Goal: Feedback & Contribution: Contribute content

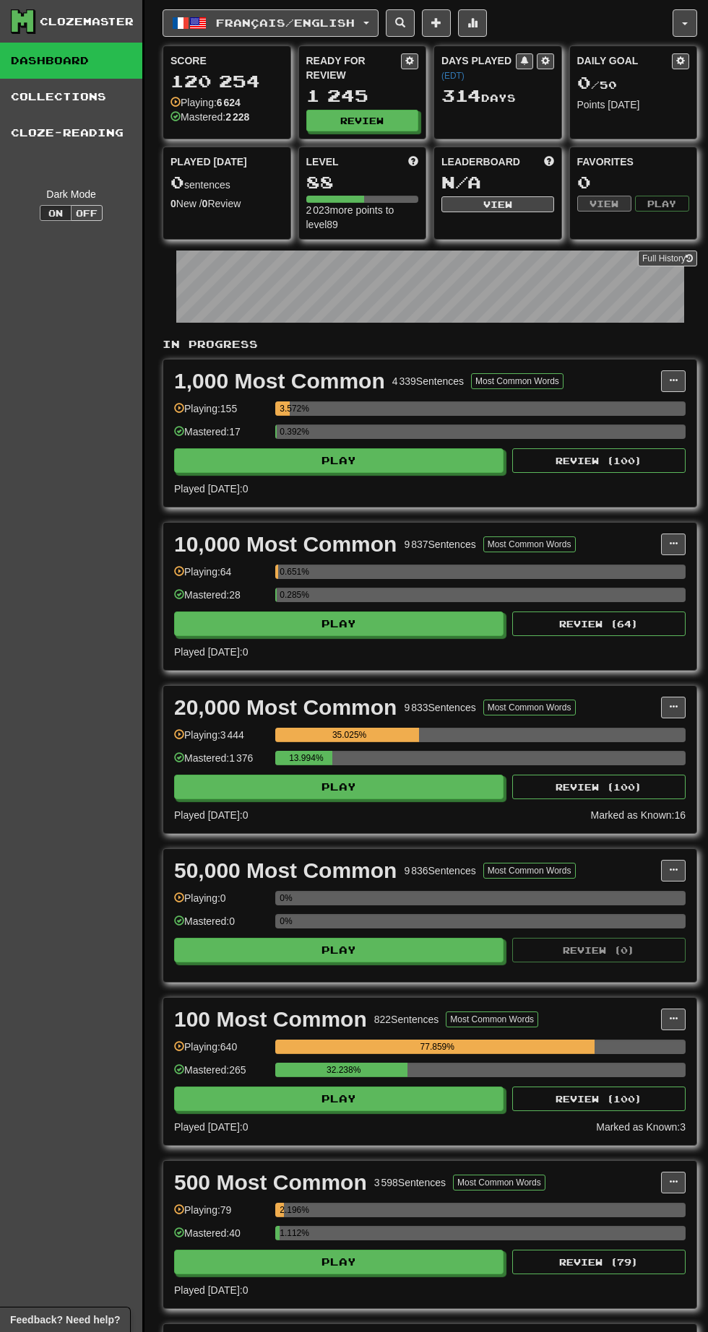
scroll to position [1655, 0]
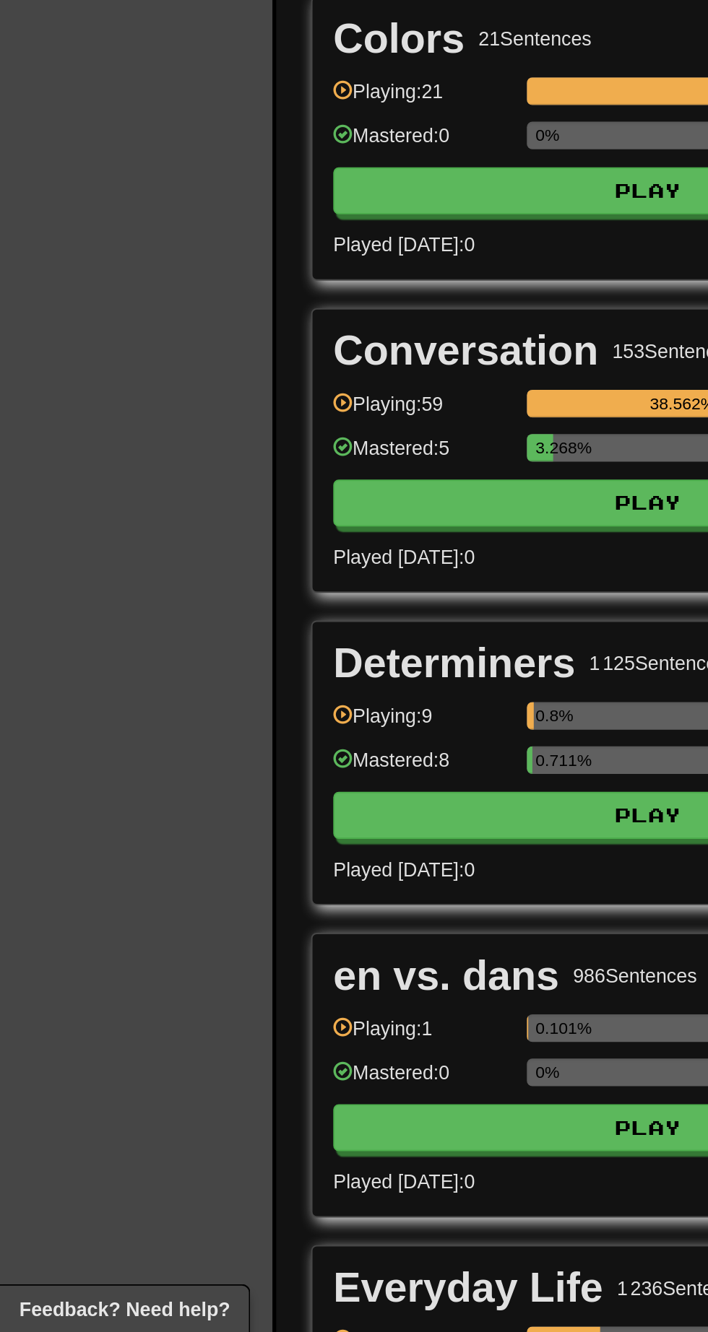
scroll to position [1507, 0]
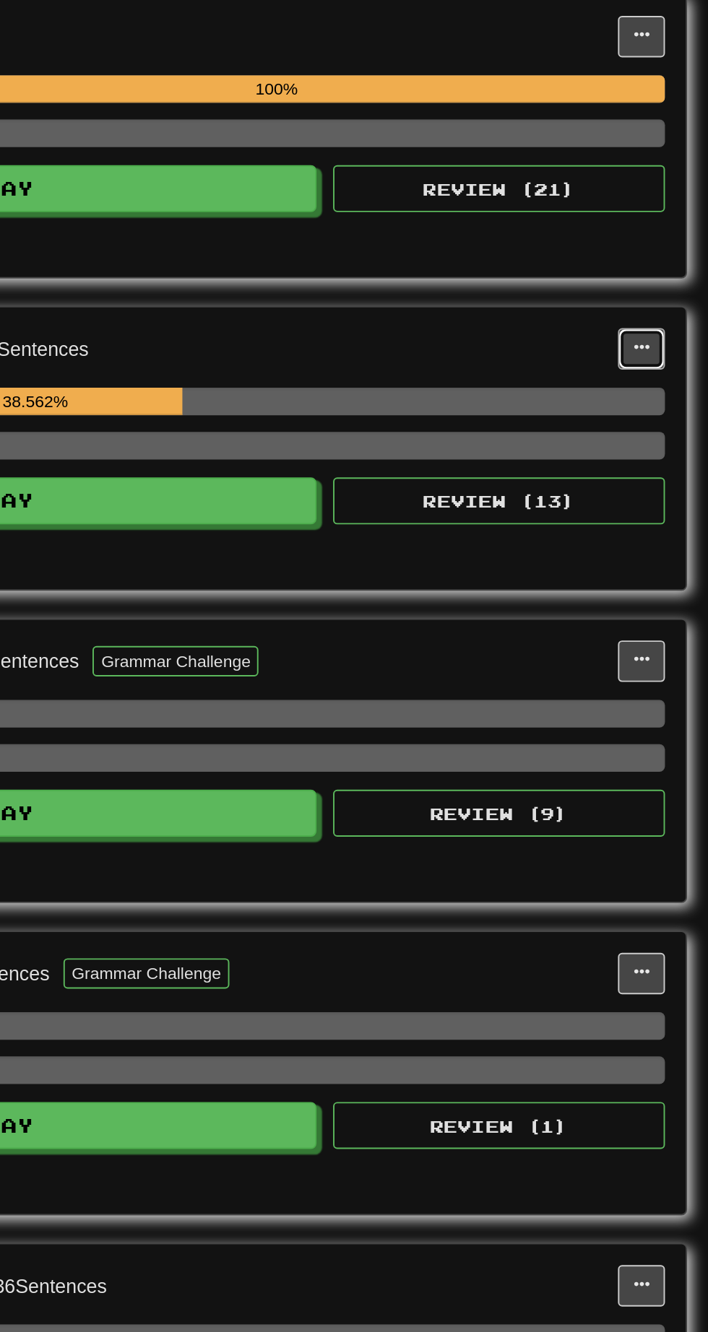
click at [672, 813] on span at bounding box center [673, 817] width 9 height 9
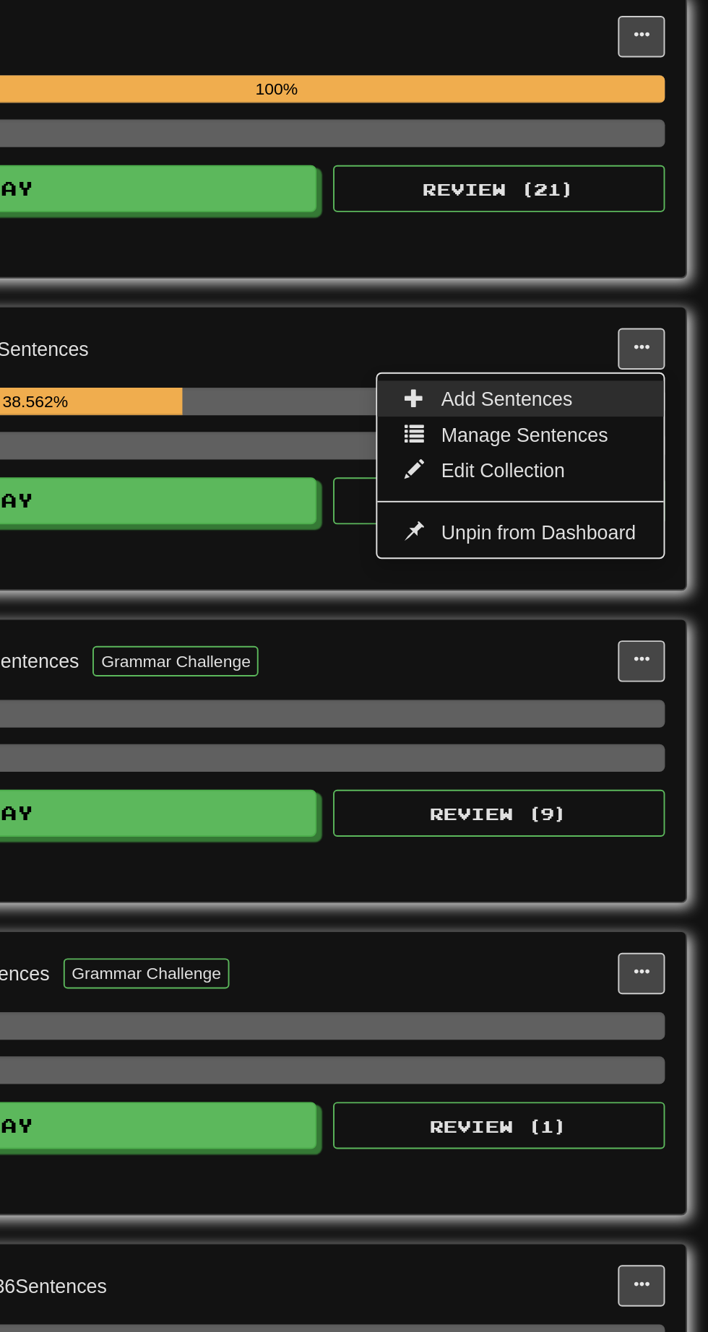
click at [620, 838] on span "Add Sentences" at bounding box center [602, 844] width 69 height 12
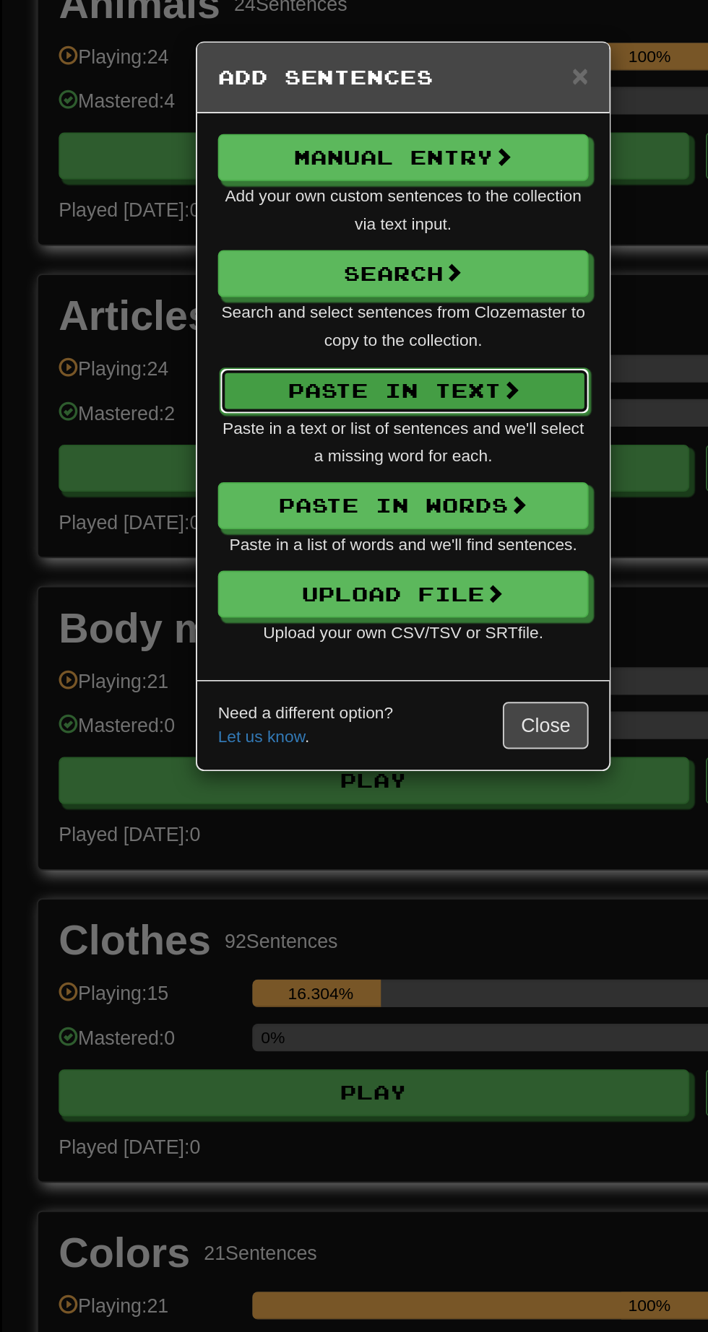
click at [393, 205] on button "Paste in Text" at bounding box center [355, 204] width 194 height 25
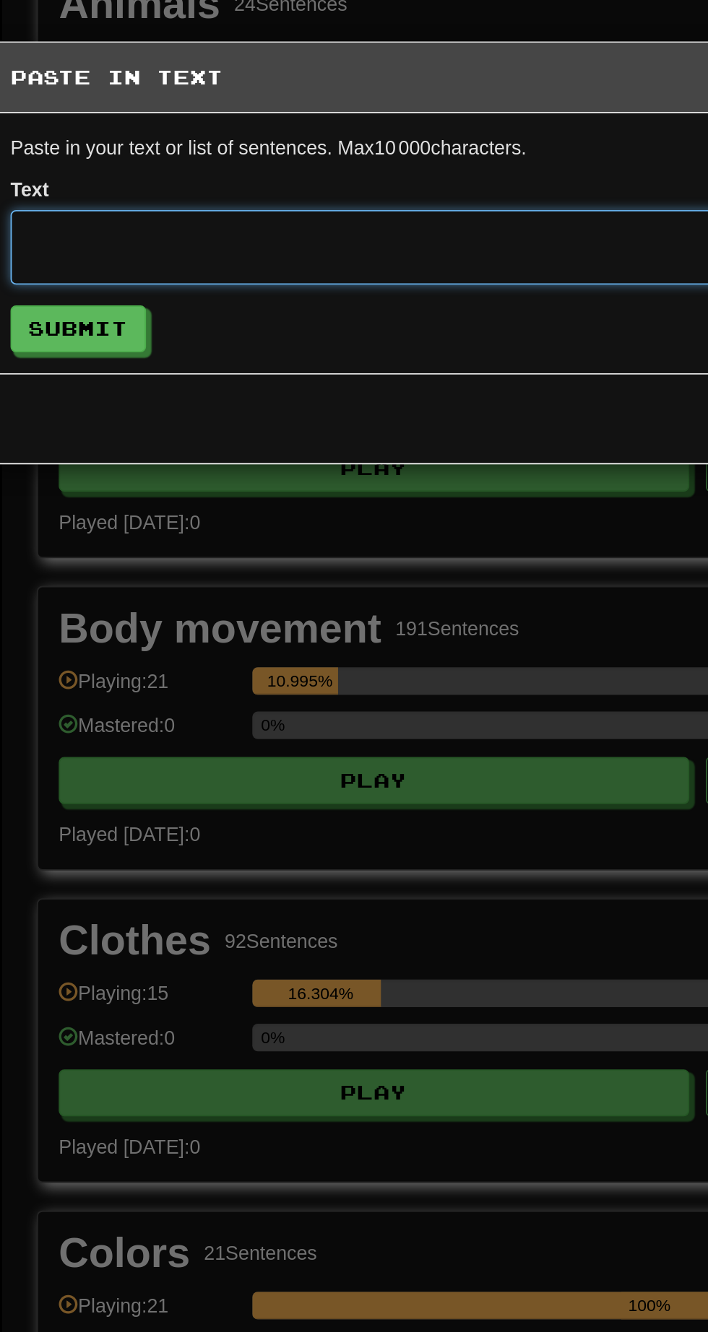
click at [390, 126] on textarea at bounding box center [354, 129] width 410 height 39
type textarea "**********"
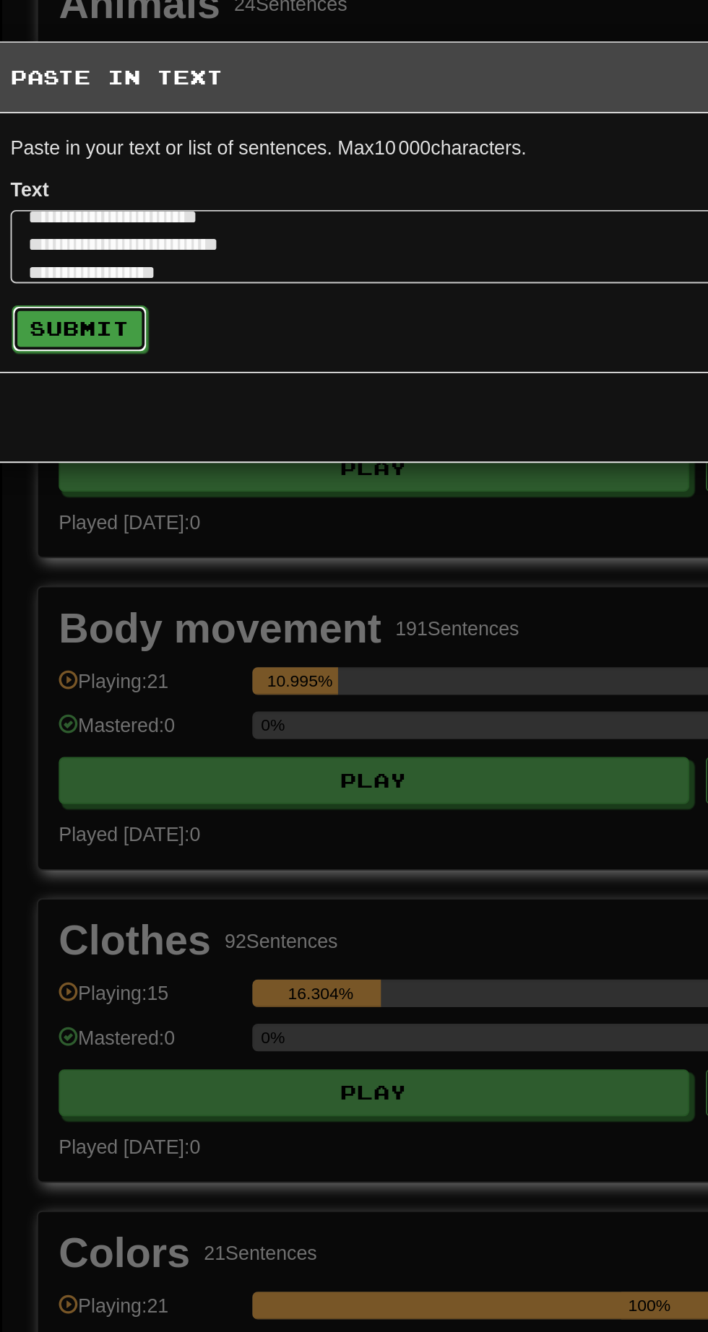
click at [201, 173] on button "Submit" at bounding box center [184, 172] width 71 height 25
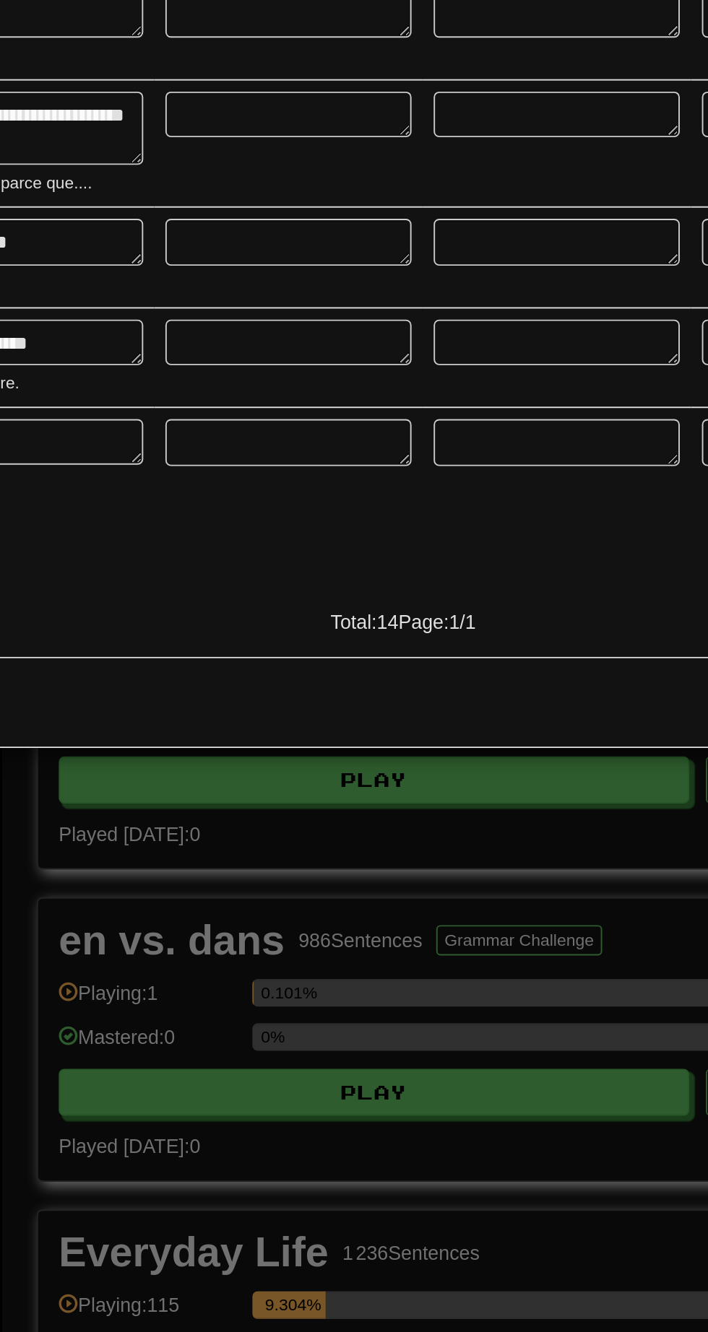
scroll to position [1524, 0]
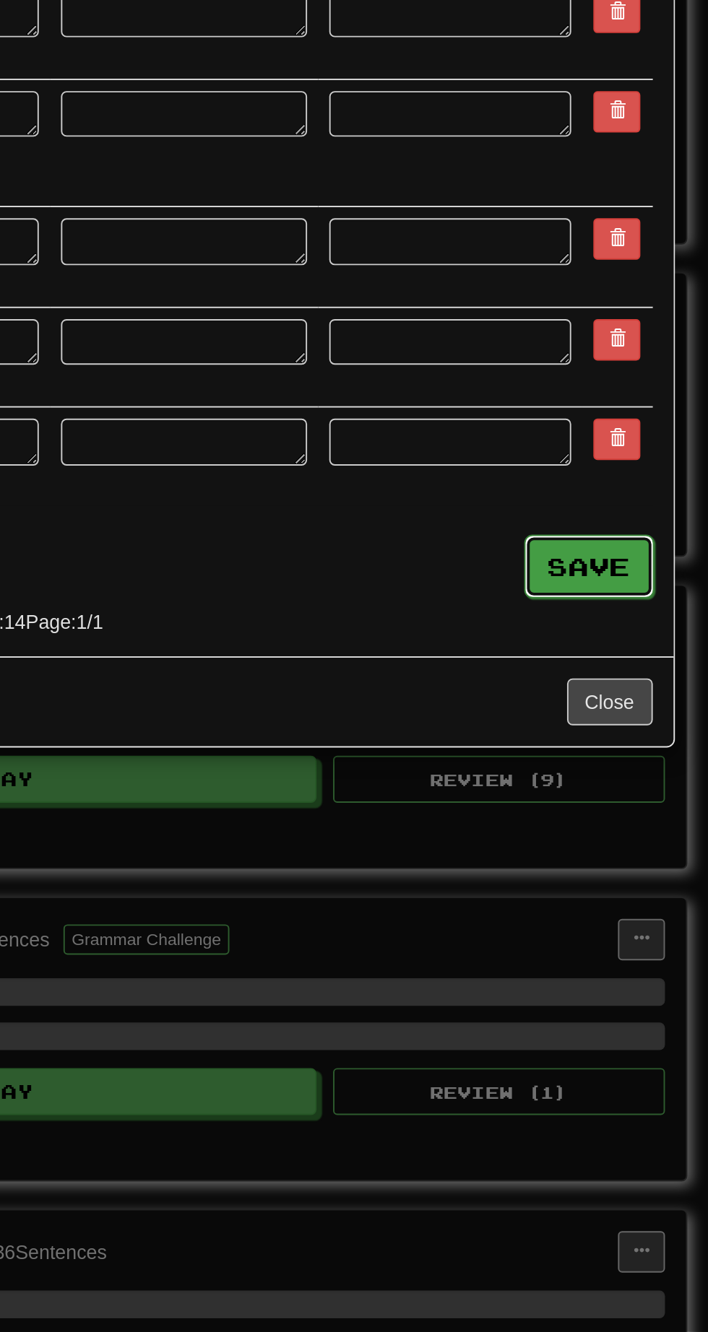
click at [636, 934] on button "Save" at bounding box center [646, 932] width 68 height 33
type textarea "*"
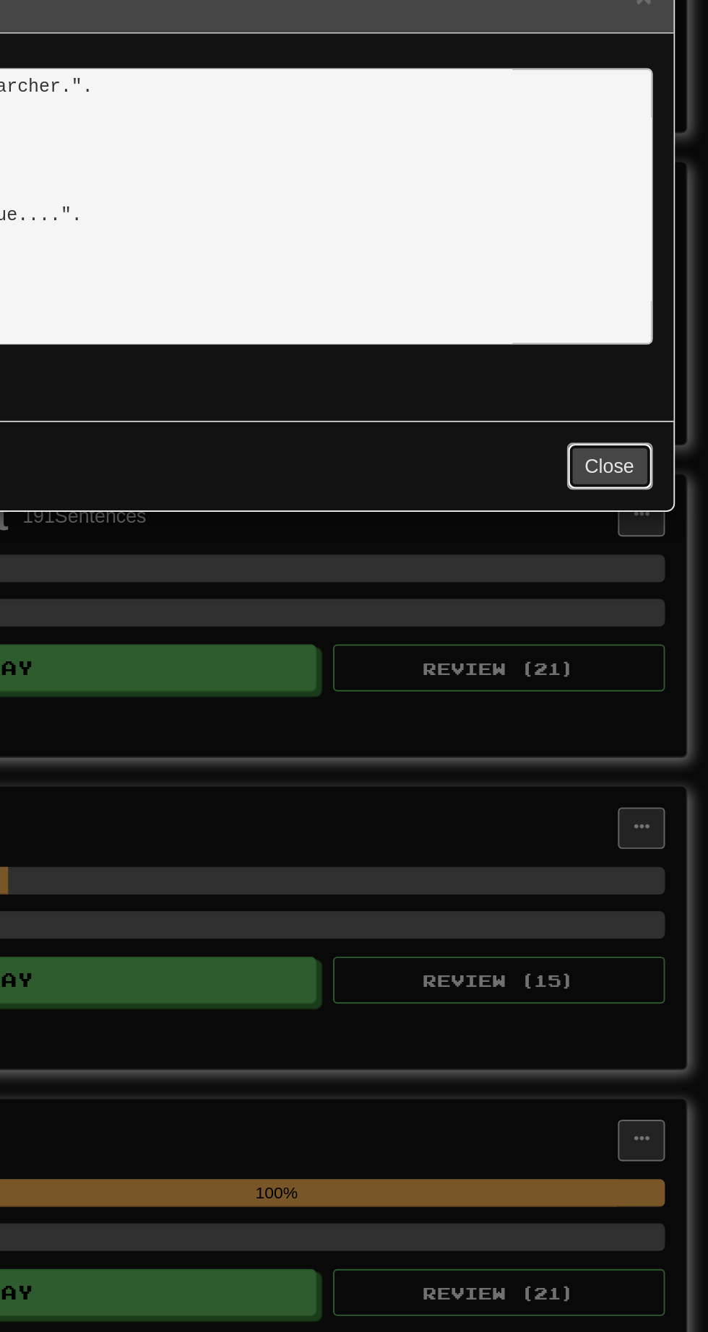
click at [656, 286] on button "Close" at bounding box center [656, 285] width 45 height 25
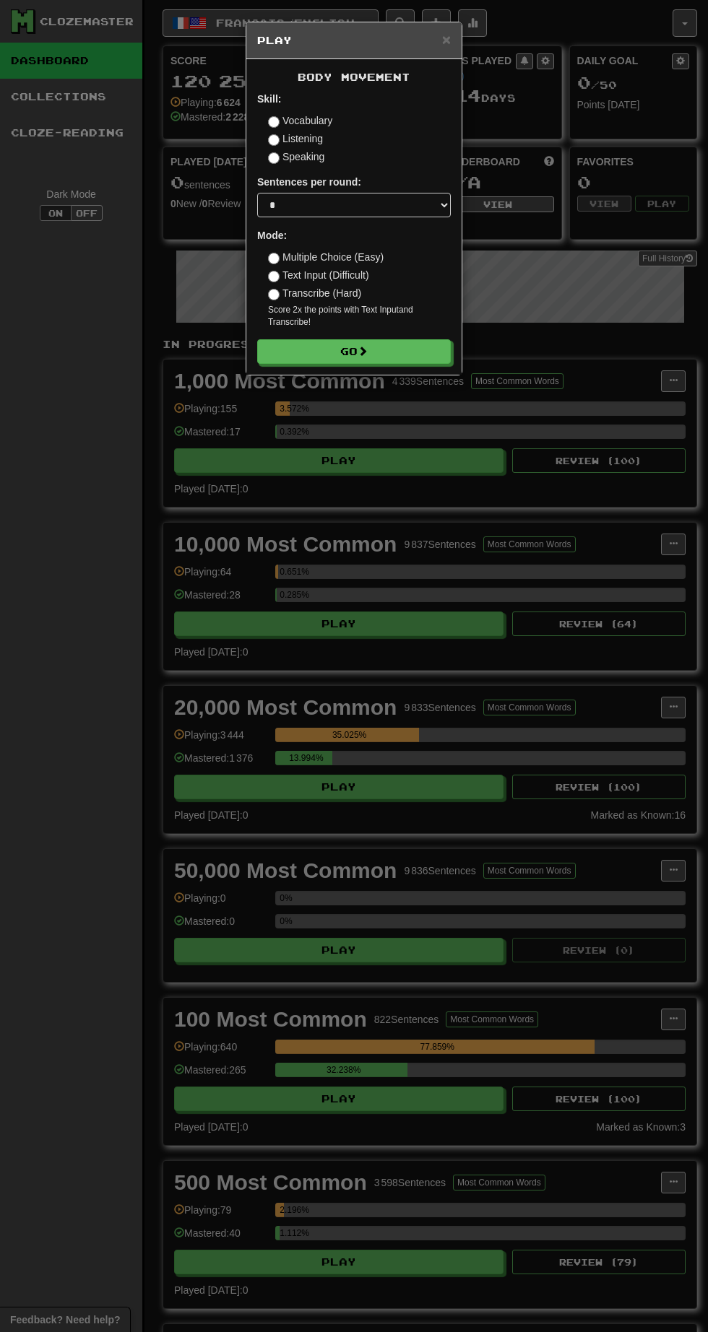
scroll to position [1524, 0]
